Goal: Information Seeking & Learning: Find specific fact

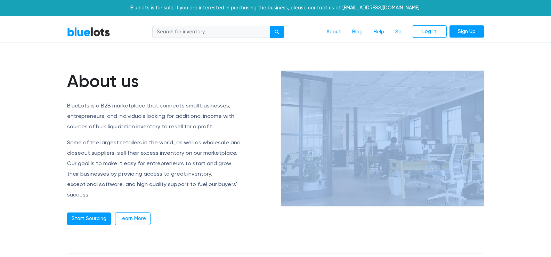
drag, startPoint x: 496, startPoint y: 76, endPoint x: 321, endPoint y: 49, distance: 177.3
click at [321, 49] on article "About us BlueLots is a B2B marketplace that connects small businesses, entrepre…" at bounding box center [275, 182] width 551 height 279
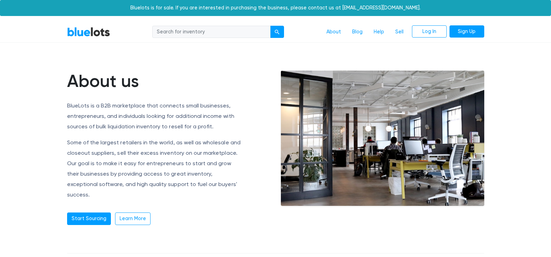
click at [243, 34] on input "search" at bounding box center [211, 32] width 118 height 13
type input "packers"
click at [275, 29] on button "submit" at bounding box center [277, 32] width 14 height 13
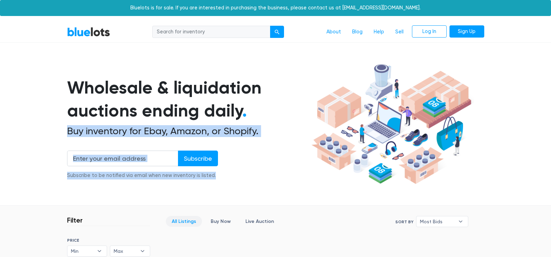
drag, startPoint x: 296, startPoint y: 52, endPoint x: 299, endPoint y: 114, distance: 61.9
click at [299, 114] on div "BlueLots About Blog Help Sell Log In Sign Up Wholesale & liquidation auctions e…" at bounding box center [275, 252] width 551 height 461
